Goal: Task Accomplishment & Management: Use online tool/utility

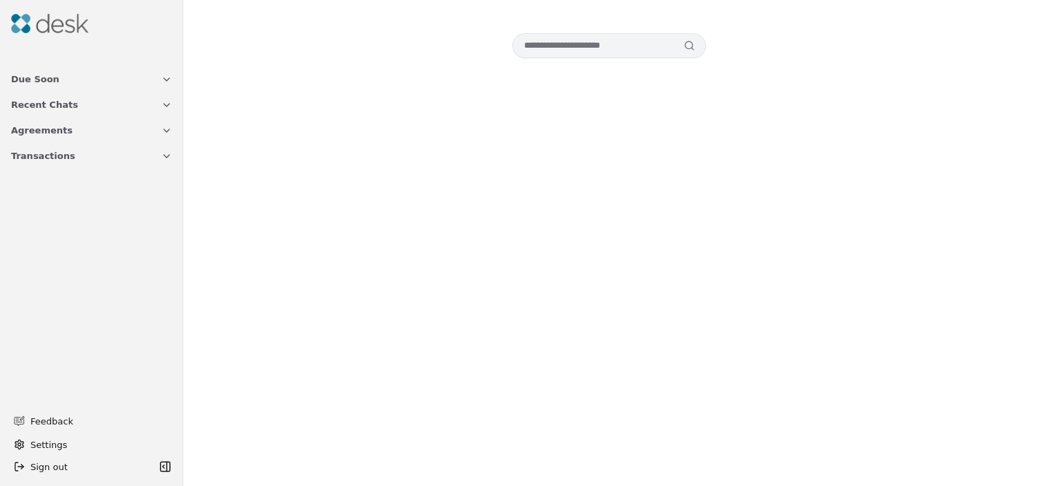
click at [45, 135] on span "Agreements" at bounding box center [42, 130] width 62 height 15
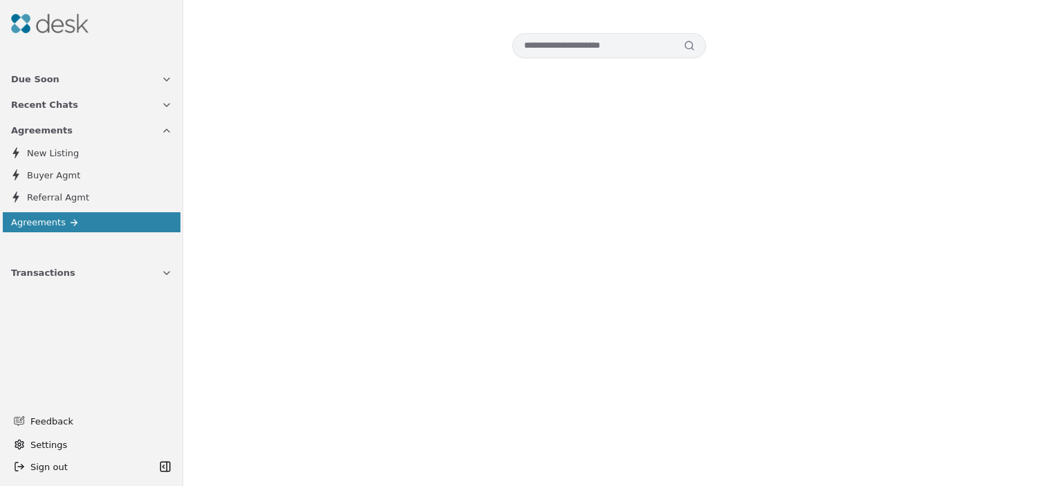
click at [61, 22] on img at bounding box center [49, 23] width 77 height 19
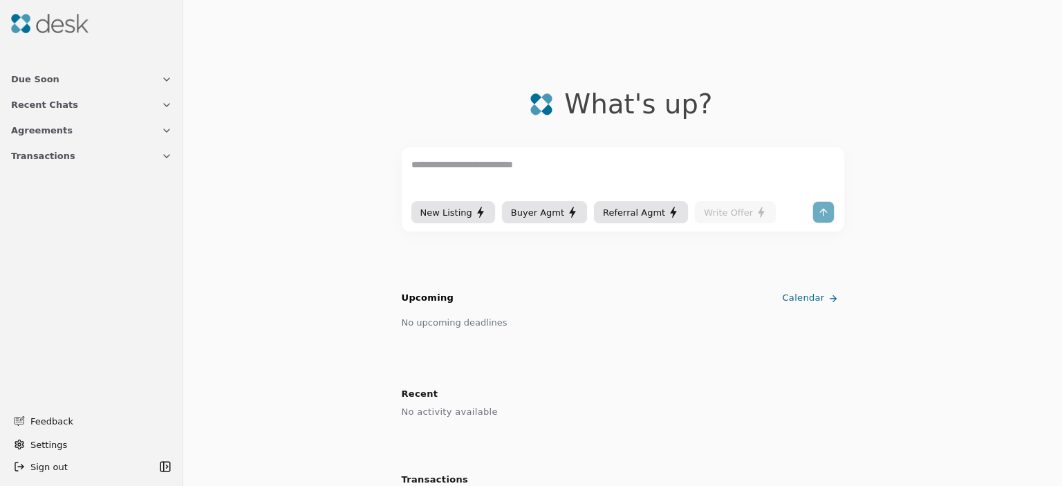
click at [13, 24] on img at bounding box center [49, 23] width 77 height 19
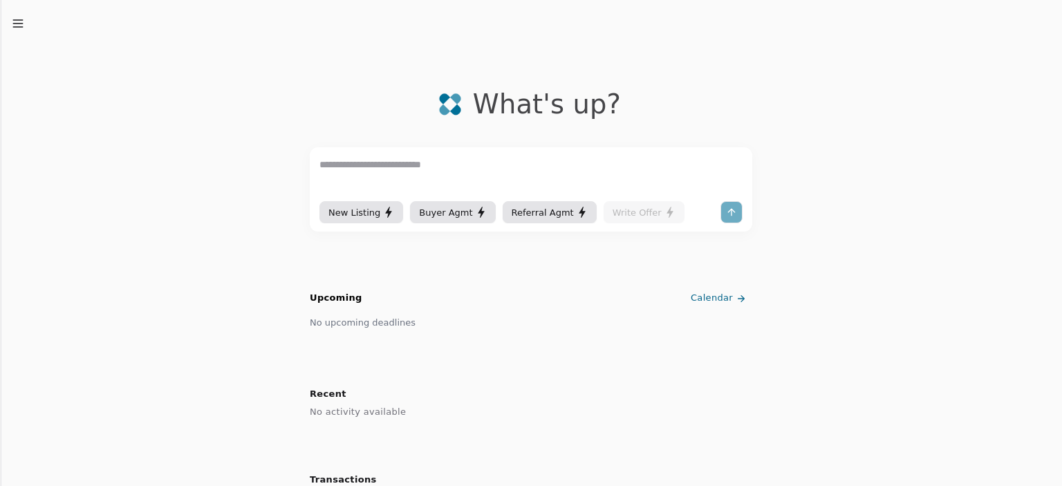
click at [24, 25] on icon "button" at bounding box center [18, 24] width 14 height 14
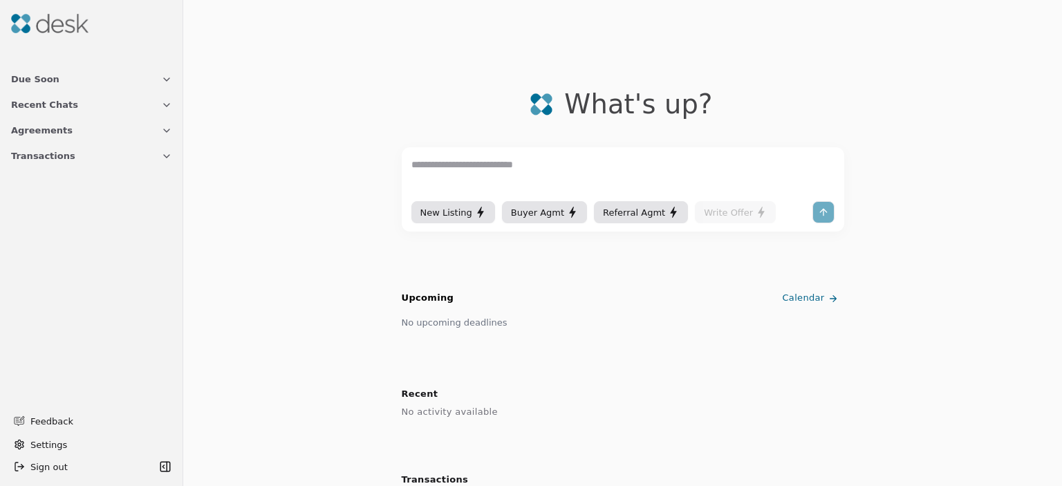
click at [57, 151] on span "Transactions" at bounding box center [43, 156] width 64 height 15
click at [30, 158] on span "Transactions" at bounding box center [43, 156] width 64 height 15
click at [57, 127] on span "Agreements" at bounding box center [42, 130] width 62 height 15
click at [22, 225] on span "Agreements" at bounding box center [38, 222] width 55 height 15
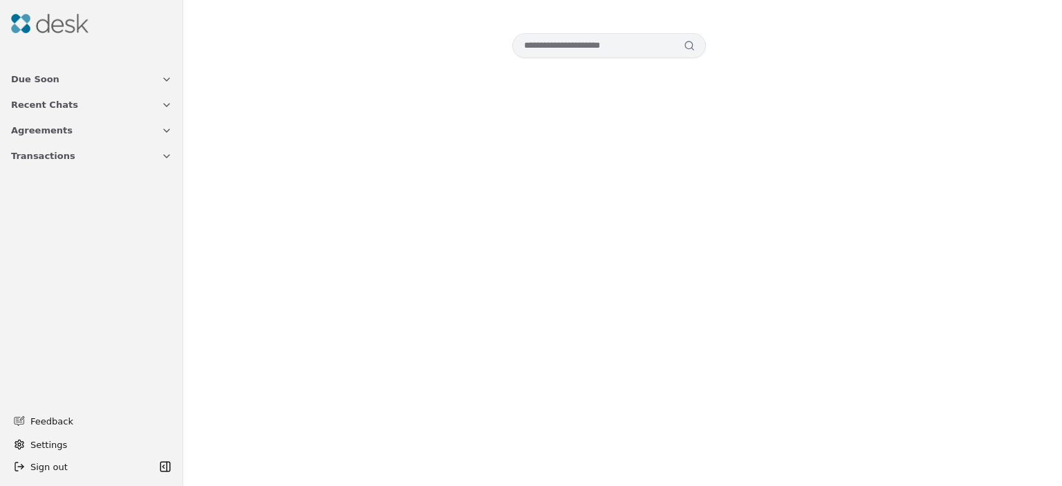
click at [32, 159] on span "Transactions" at bounding box center [43, 156] width 64 height 15
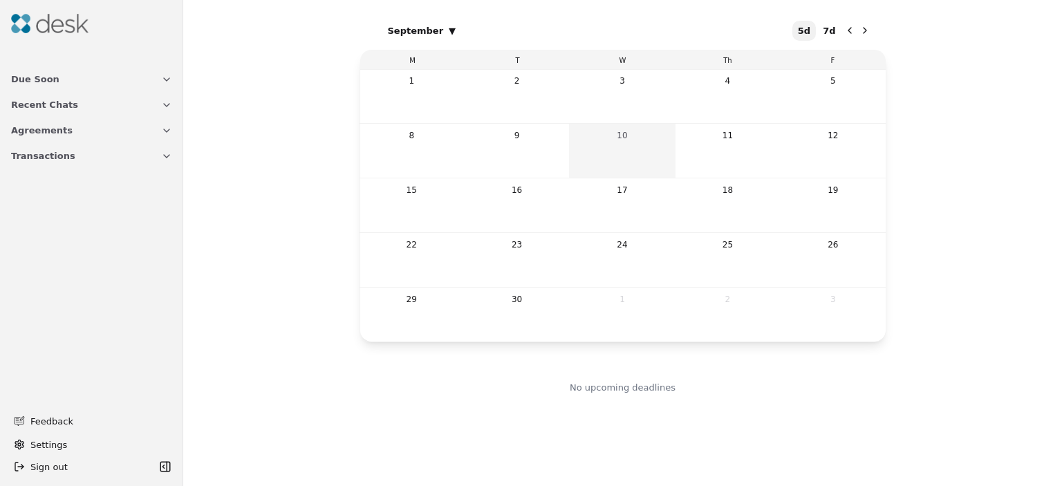
click at [36, 157] on span "Transactions" at bounding box center [43, 156] width 64 height 15
click at [37, 258] on div "Show more" at bounding box center [36, 264] width 50 height 15
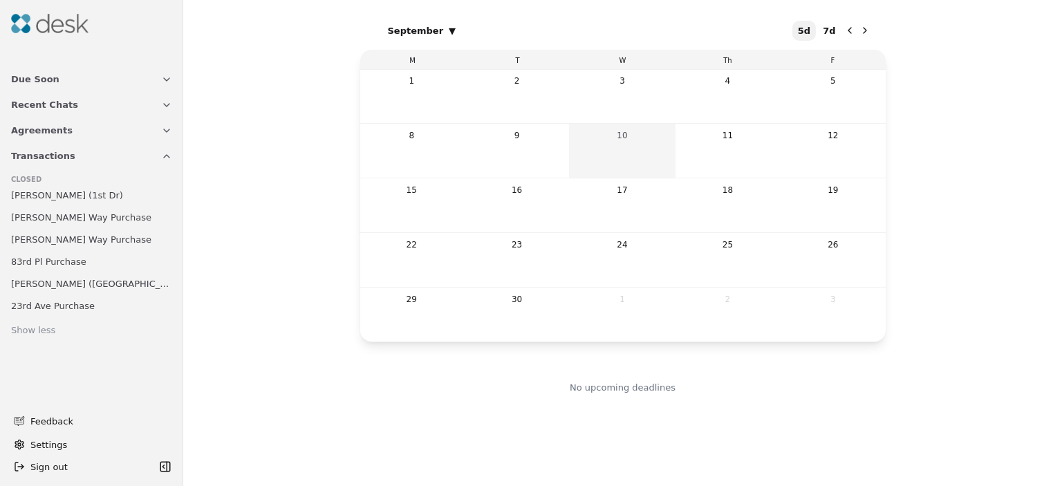
click at [37, 132] on span "Agreements" at bounding box center [42, 130] width 62 height 15
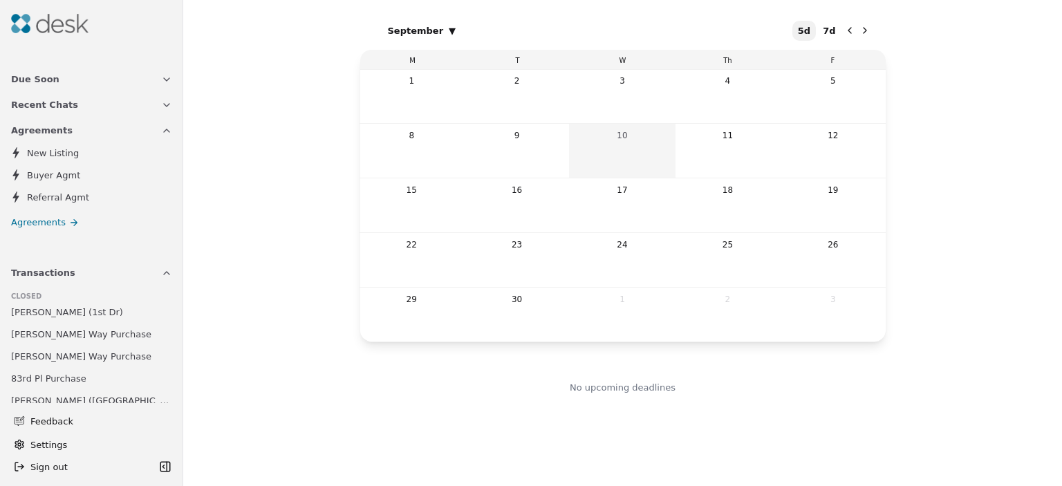
click at [44, 180] on span "Buyer Agmt" at bounding box center [53, 175] width 53 height 15
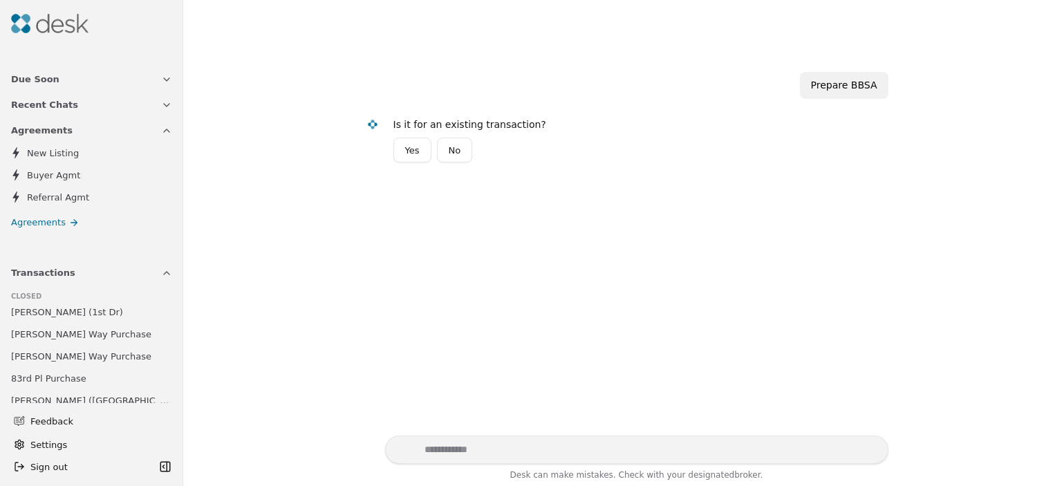
click at [37, 107] on span "Recent Chats" at bounding box center [44, 104] width 67 height 15
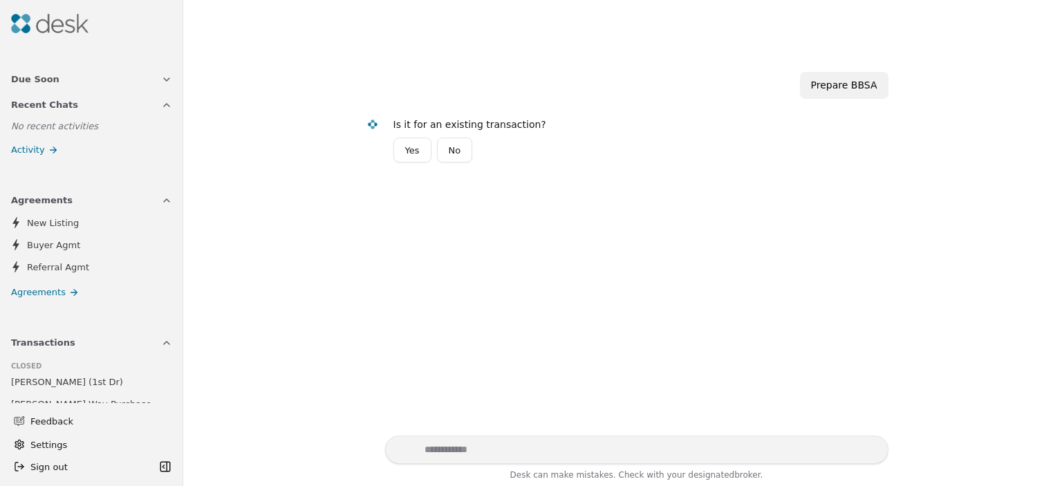
click at [42, 77] on span "Due Soon" at bounding box center [35, 79] width 48 height 15
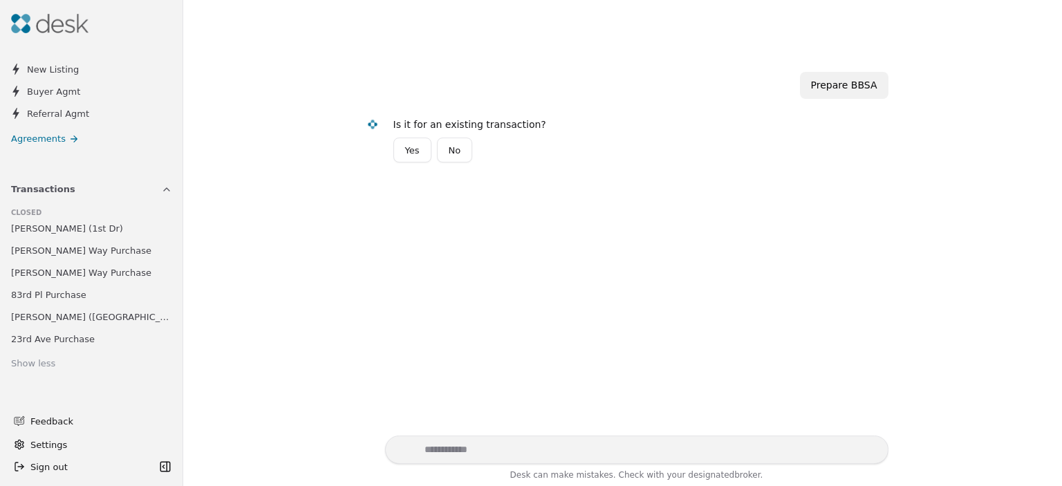
scroll to position [253, 0]
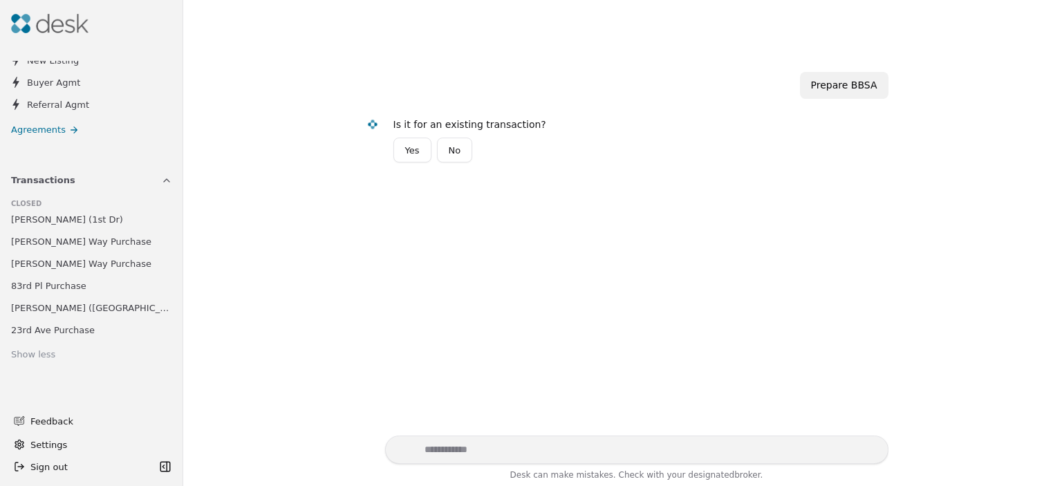
click at [57, 323] on span "23rd Ave Purchase" at bounding box center [53, 330] width 84 height 15
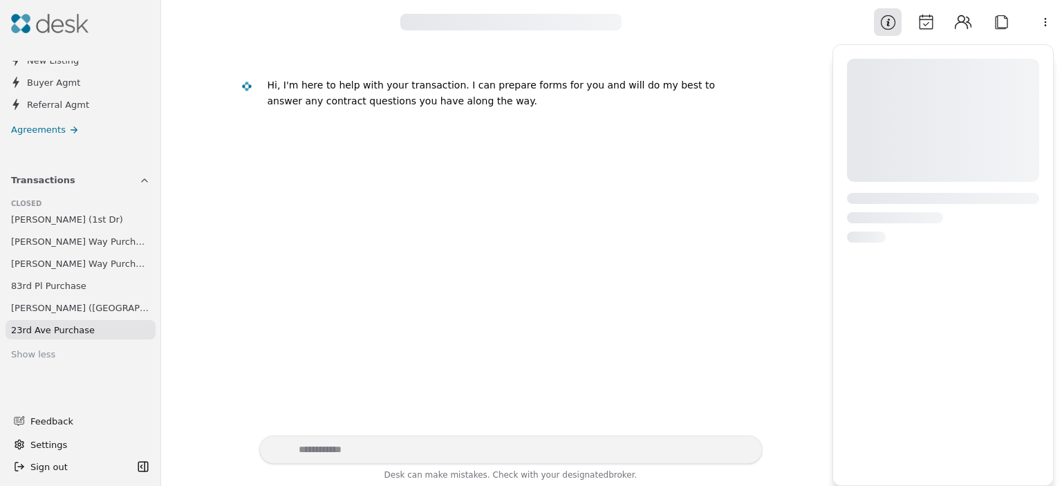
scroll to position [232, 0]
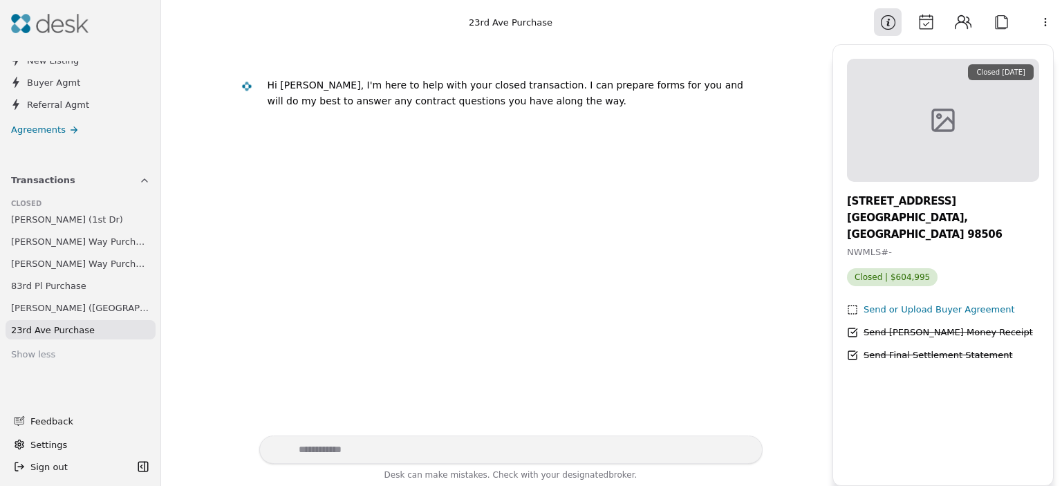
click at [1004, 24] on button "Attach" at bounding box center [1001, 22] width 28 height 28
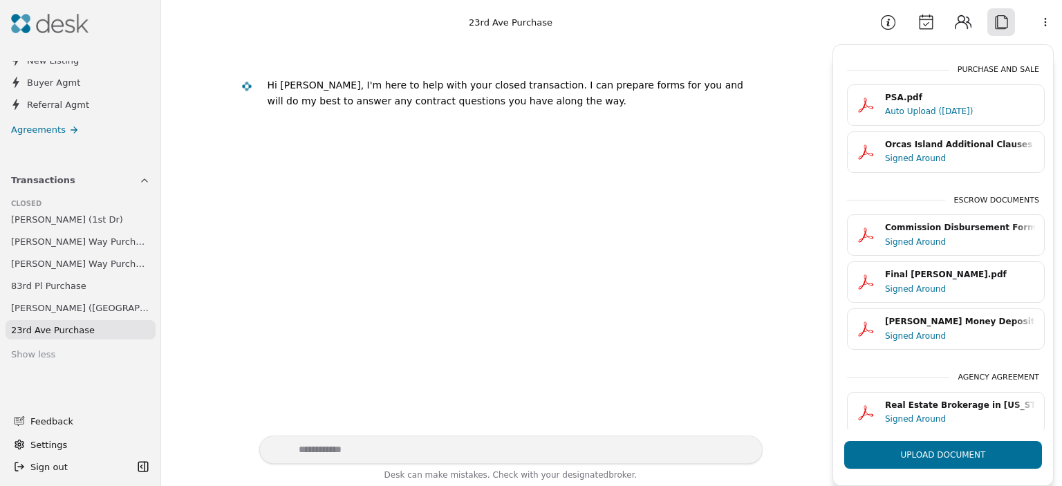
drag, startPoint x: 958, startPoint y: 24, endPoint x: 948, endPoint y: 39, distance: 17.4
click at [958, 24] on button "Contacts" at bounding box center [963, 22] width 28 height 28
